Goal: Find specific page/section: Find specific page/section

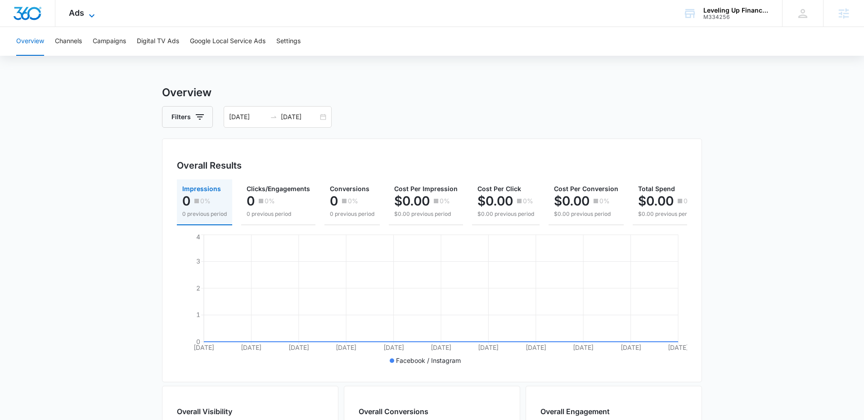
click at [80, 13] on span "Ads" at bounding box center [76, 12] width 15 height 9
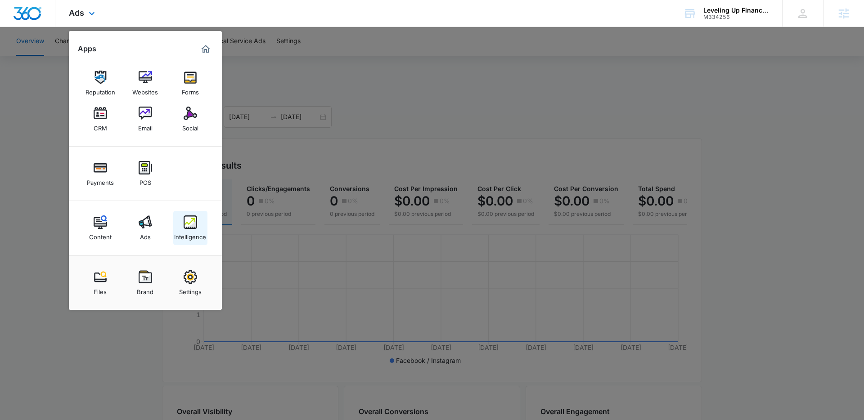
click at [192, 226] on img at bounding box center [190, 221] width 13 height 13
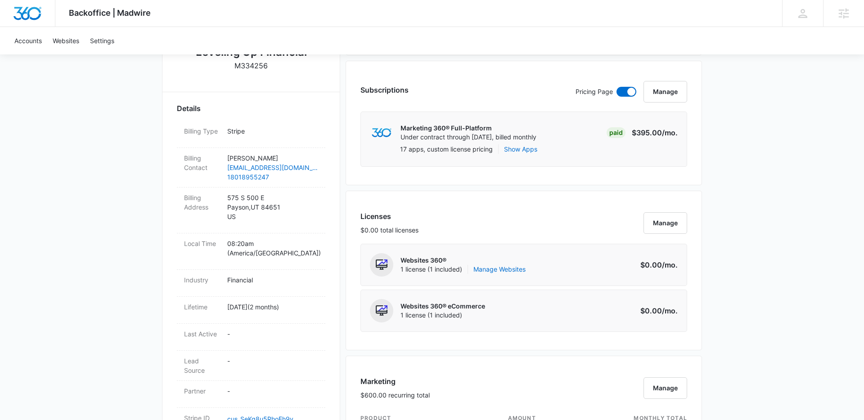
scroll to position [220, 0]
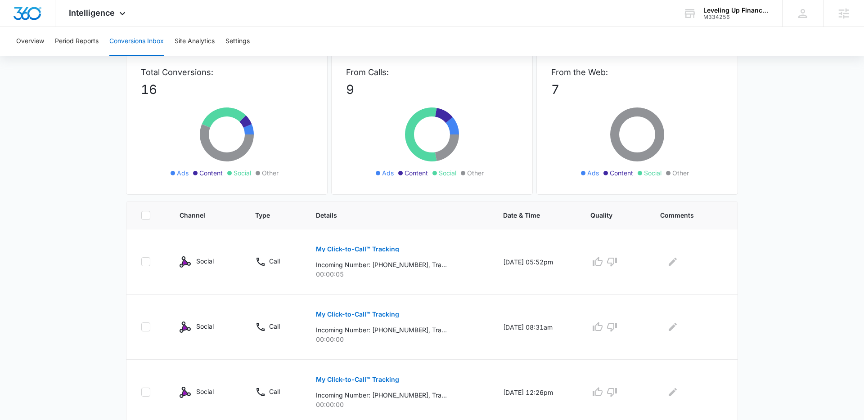
scroll to position [64, 0]
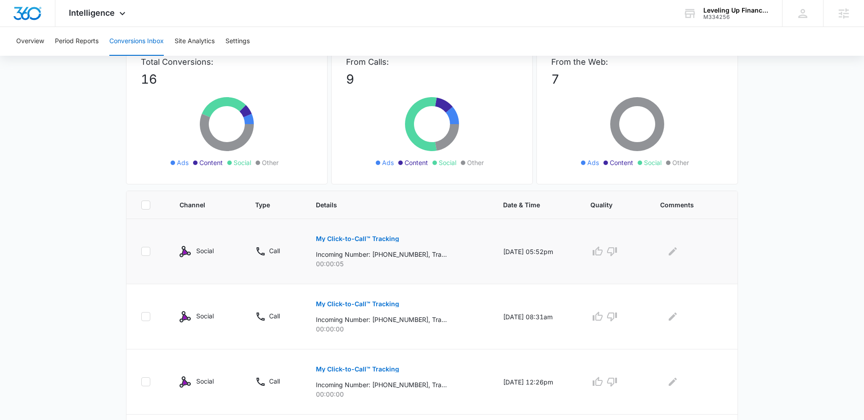
click at [365, 236] on p "My Click-to-Call™ Tracking" at bounding box center [357, 239] width 83 height 6
